Goal: Transaction & Acquisition: Purchase product/service

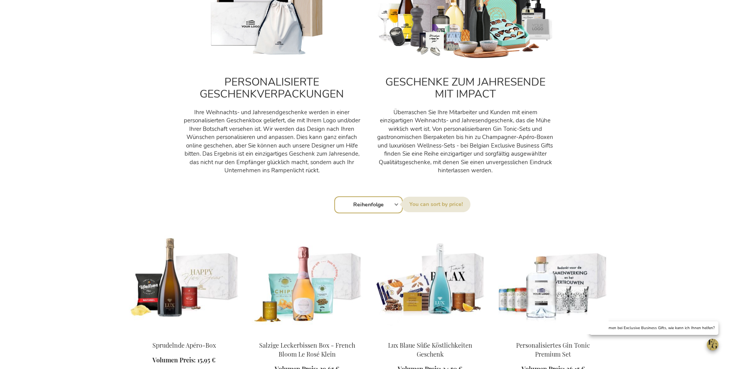
scroll to position [601, 0]
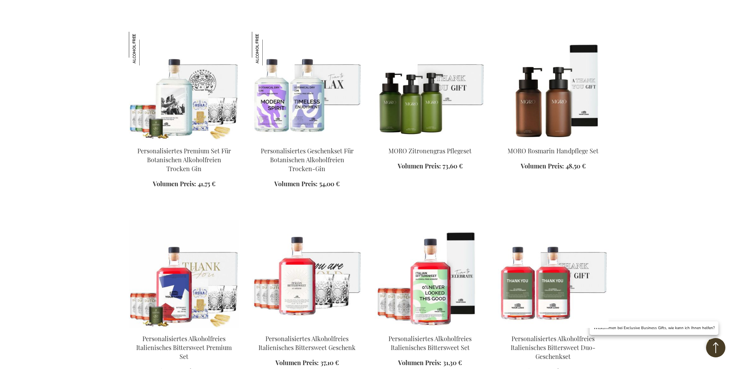
scroll to position [1114, 0]
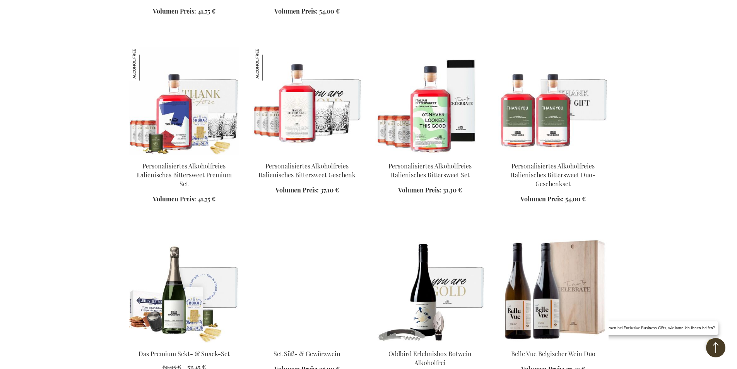
scroll to position [1290, 0]
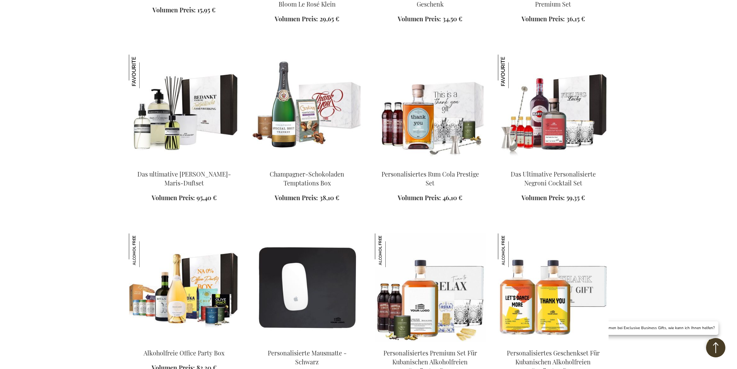
scroll to position [537, 0]
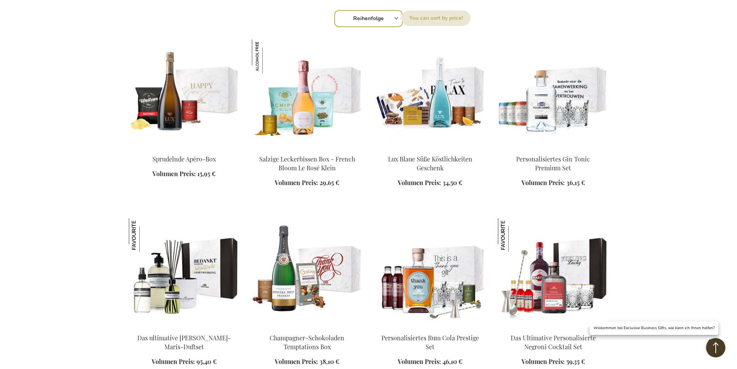
click at [375, 90] on img at bounding box center [430, 93] width 111 height 108
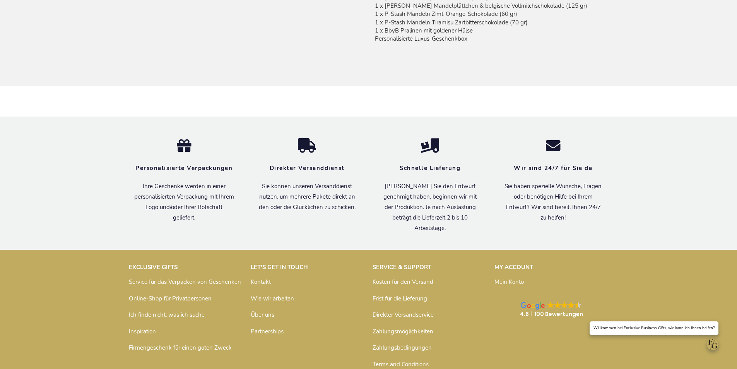
scroll to position [572, 0]
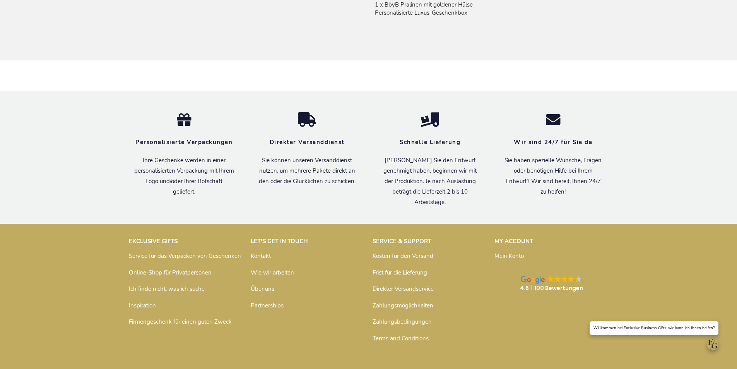
scroll to position [641, 0]
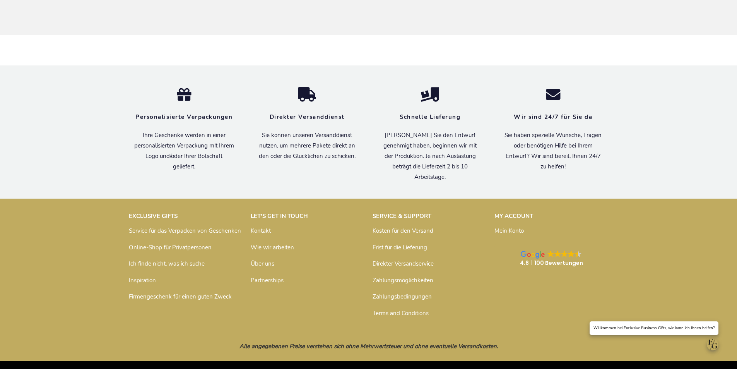
click at [521, 251] on img at bounding box center [533, 255] width 24 height 8
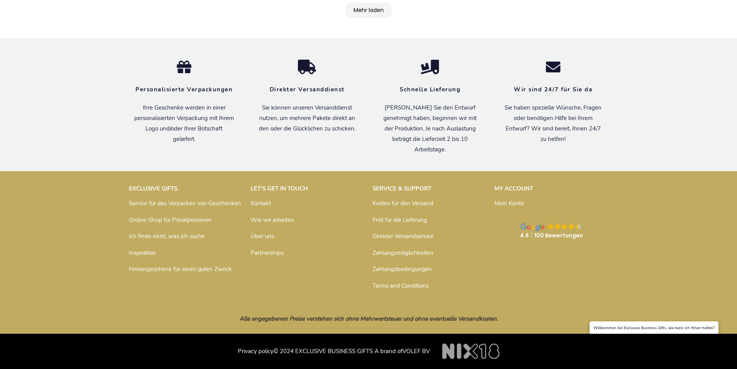
scroll to position [599, 0]
